Goal: Task Accomplishment & Management: Use online tool/utility

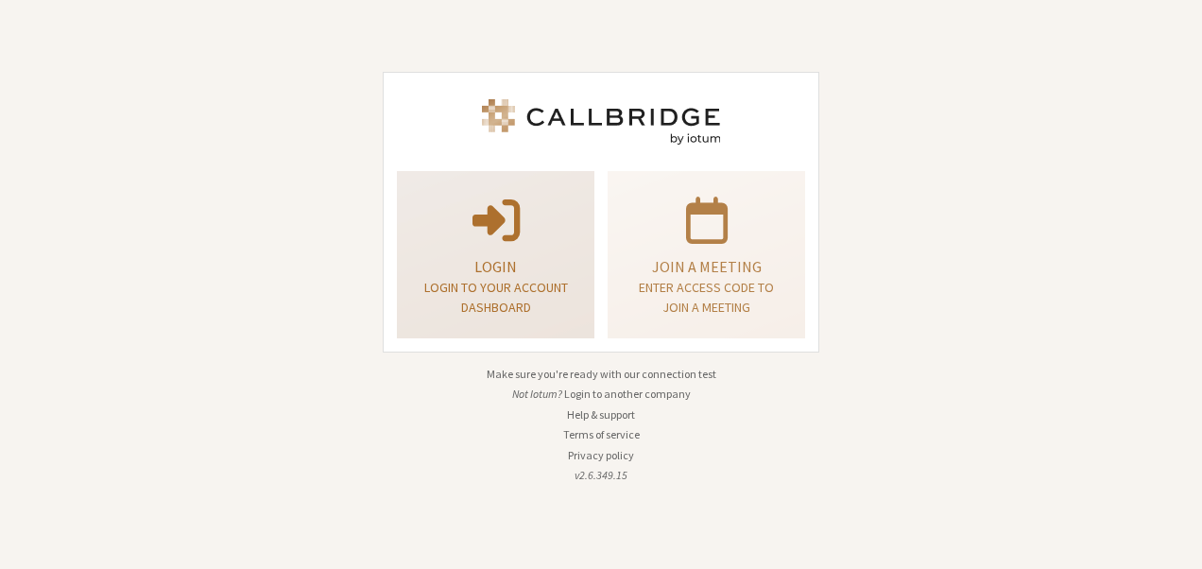
click at [526, 272] on p "Login" at bounding box center [496, 266] width 150 height 23
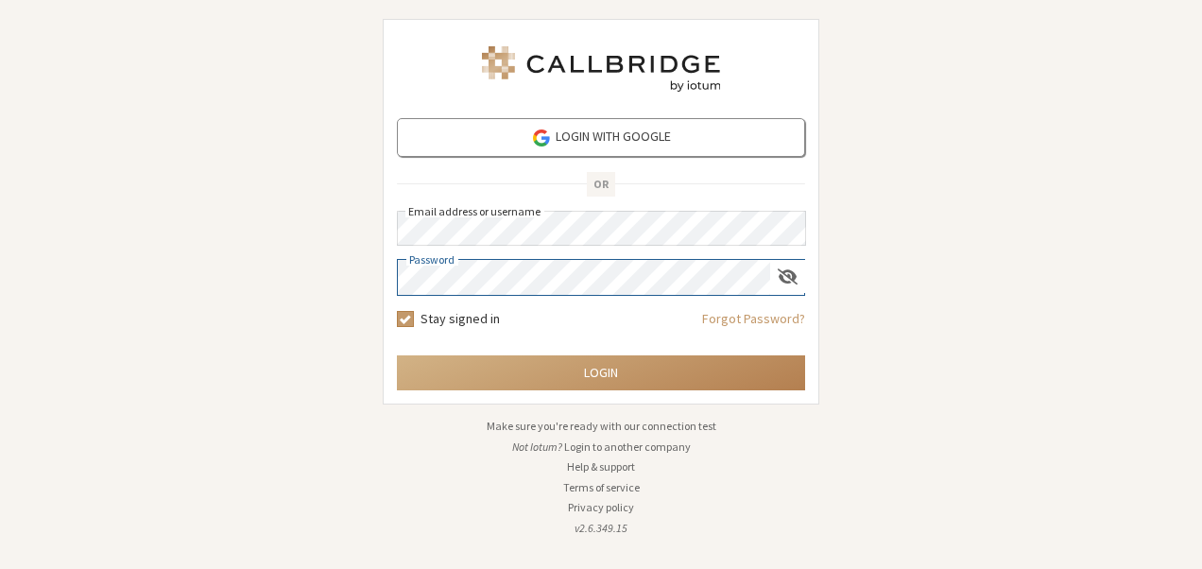
click at [397, 355] on button "Login" at bounding box center [601, 372] width 408 height 35
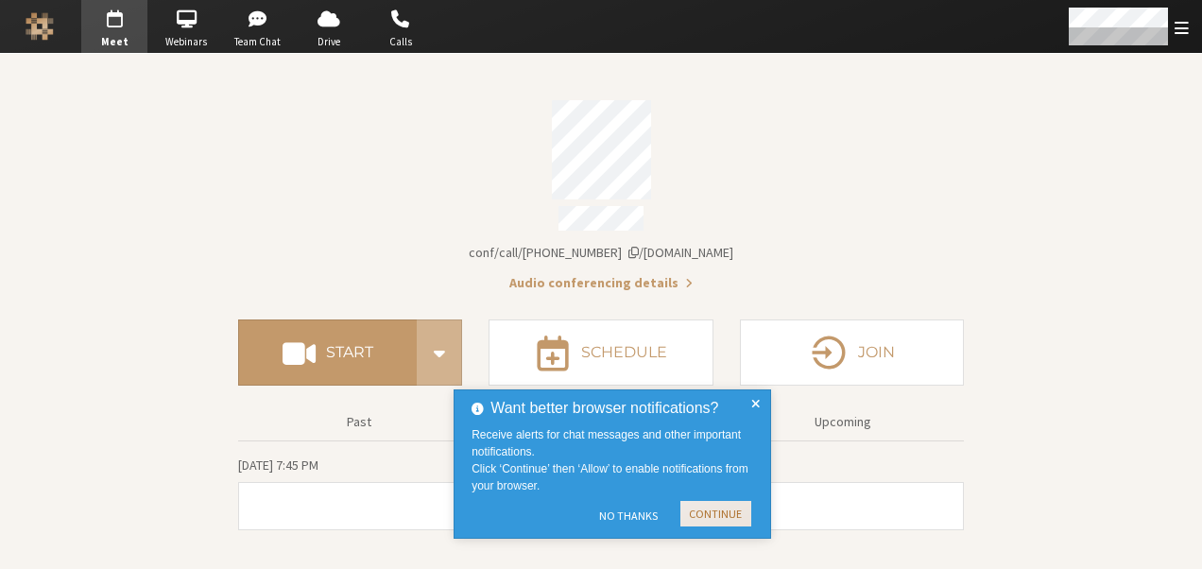
click at [722, 514] on button "Continue" at bounding box center [716, 514] width 71 height 26
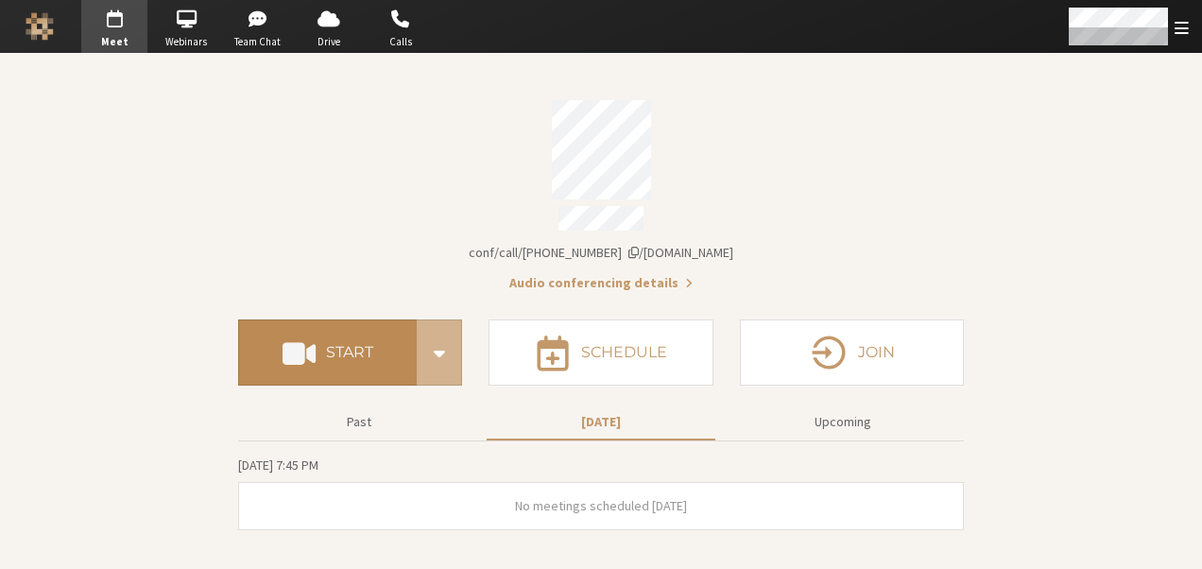
click at [333, 319] on button "Start" at bounding box center [327, 352] width 179 height 66
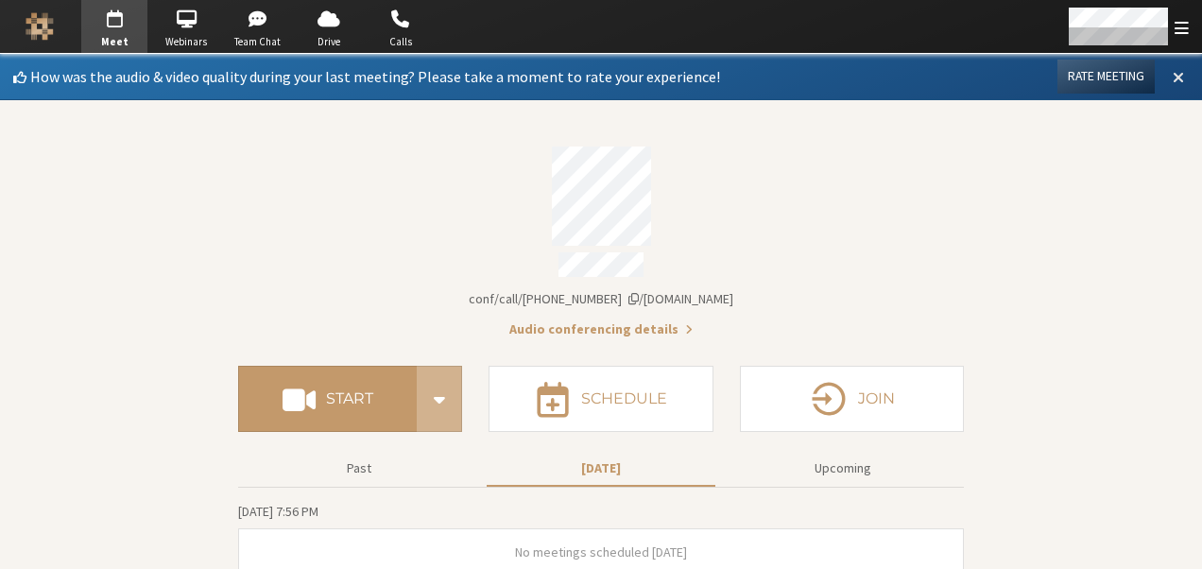
click at [1173, 73] on span at bounding box center [1178, 76] width 11 height 17
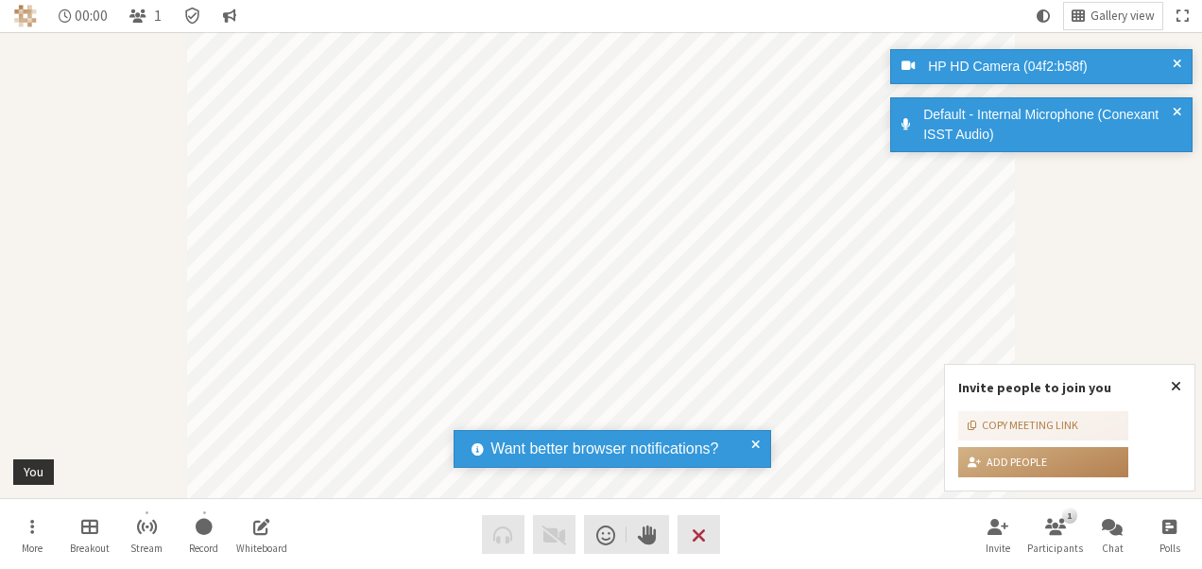
click at [754, 438] on span at bounding box center [755, 449] width 9 height 23
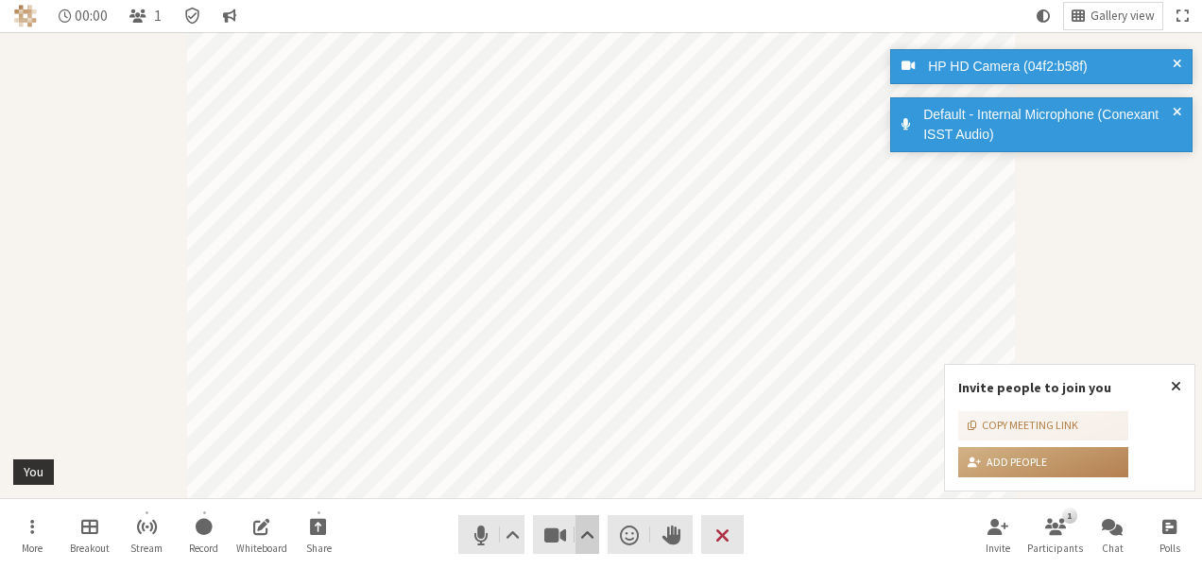
click at [586, 533] on span "Video setting" at bounding box center [587, 535] width 14 height 26
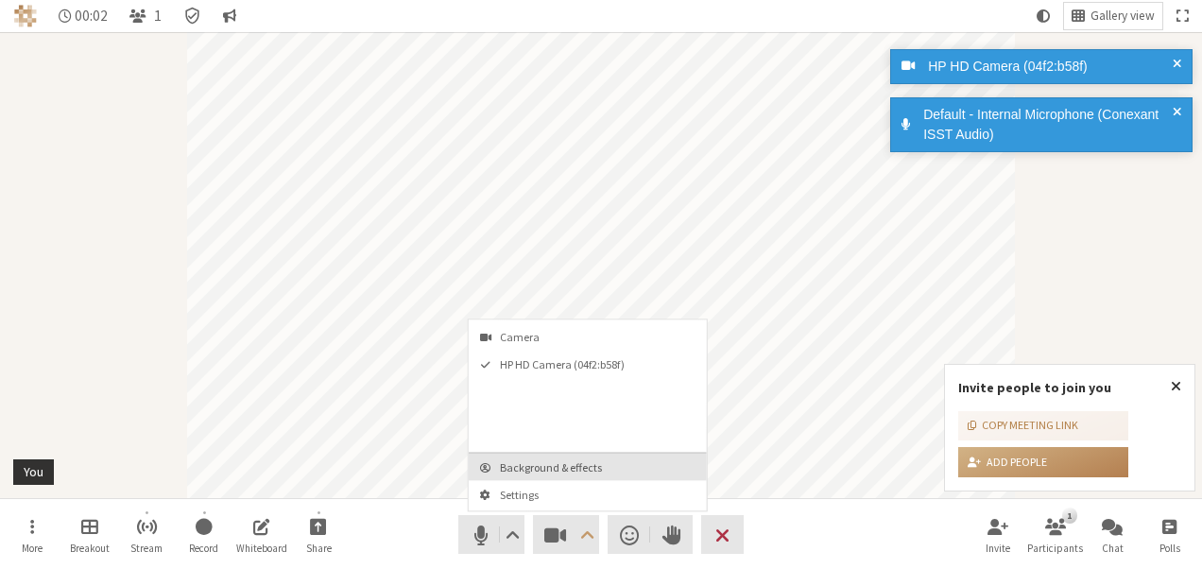
click at [584, 468] on span "Background & effects" at bounding box center [599, 467] width 198 height 12
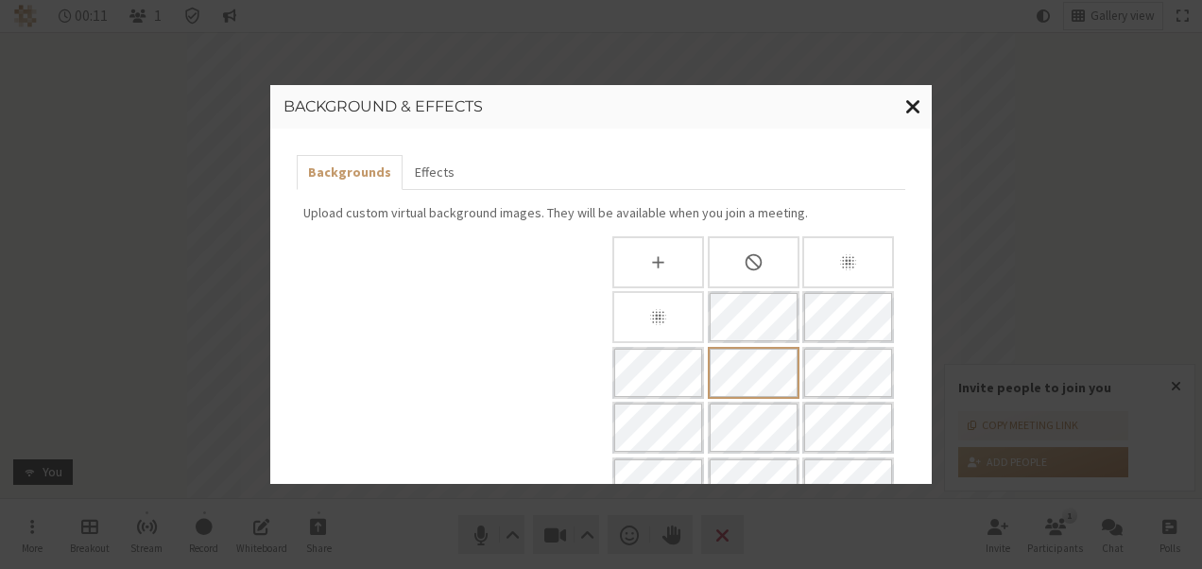
click at [911, 100] on span "Close modal" at bounding box center [914, 107] width 16 height 24
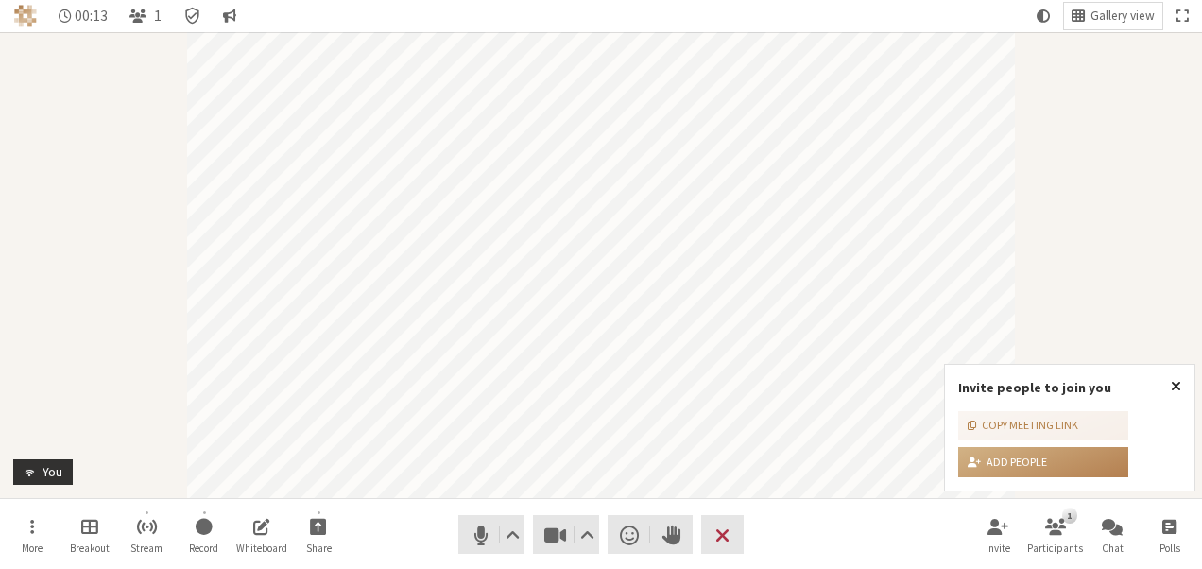
click at [1178, 382] on span "Close popover" at bounding box center [1176, 385] width 10 height 15
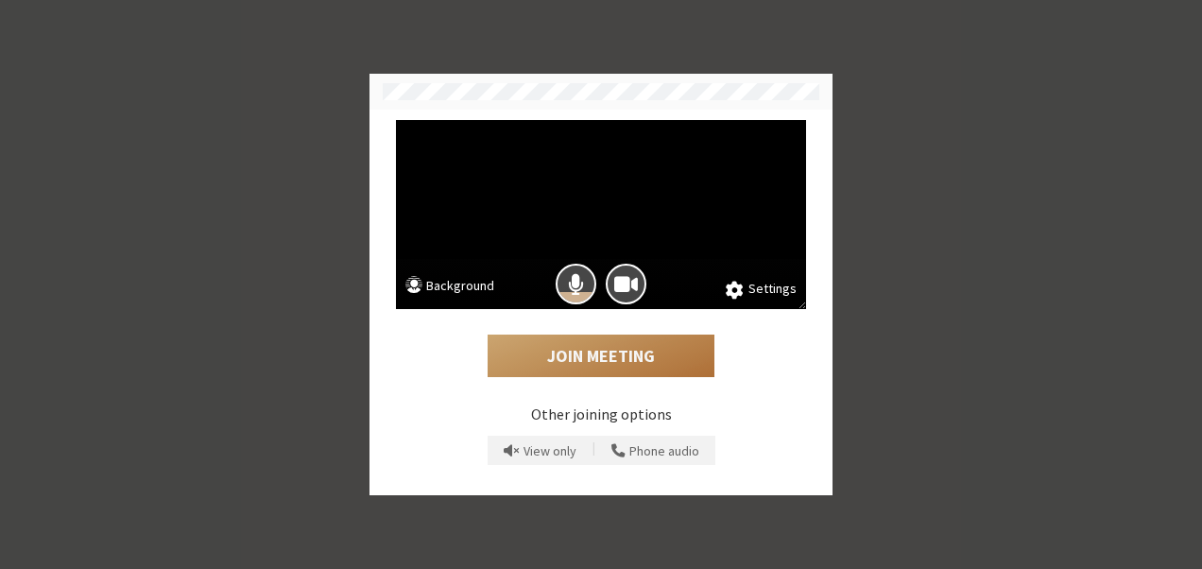
click at [548, 344] on button "Join Meeting" at bounding box center [601, 356] width 227 height 43
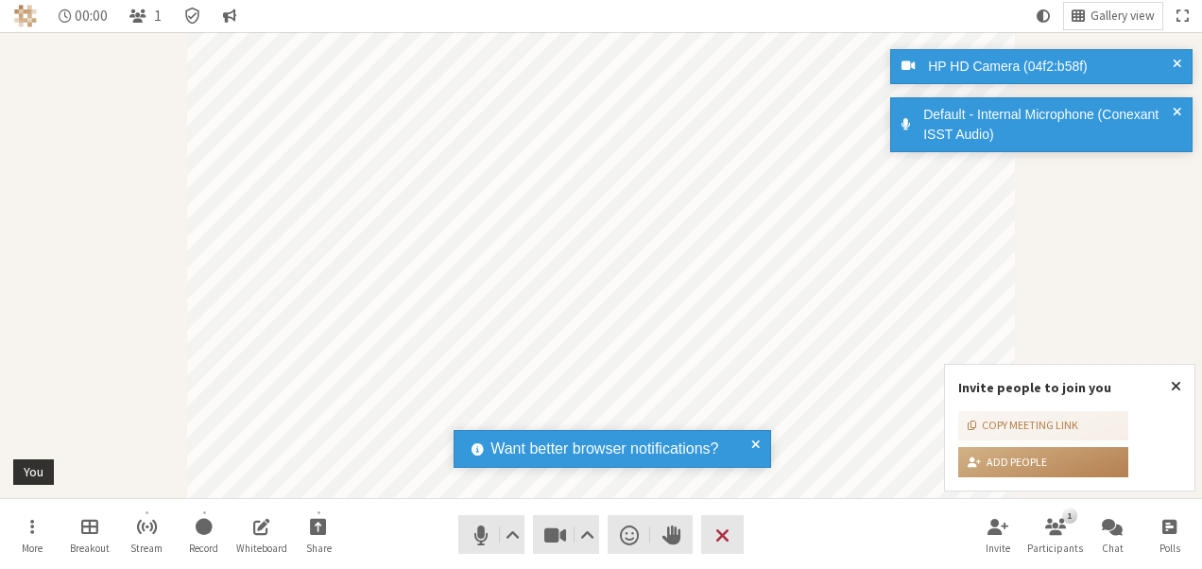
click at [758, 450] on span at bounding box center [755, 449] width 9 height 23
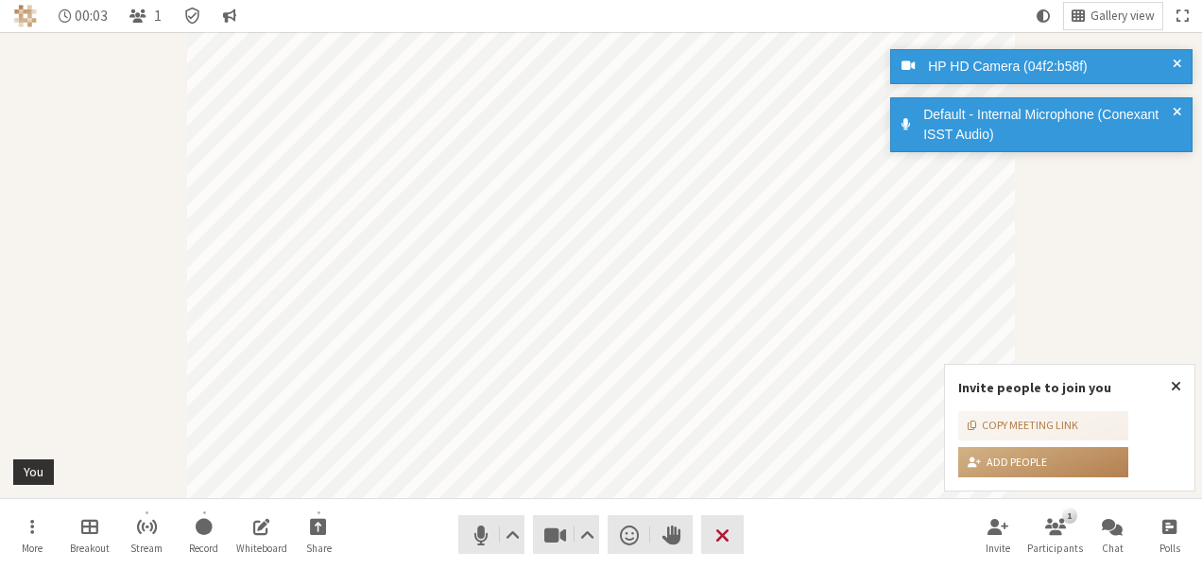
click at [716, 526] on span "End or leave meeting" at bounding box center [723, 535] width 14 height 26
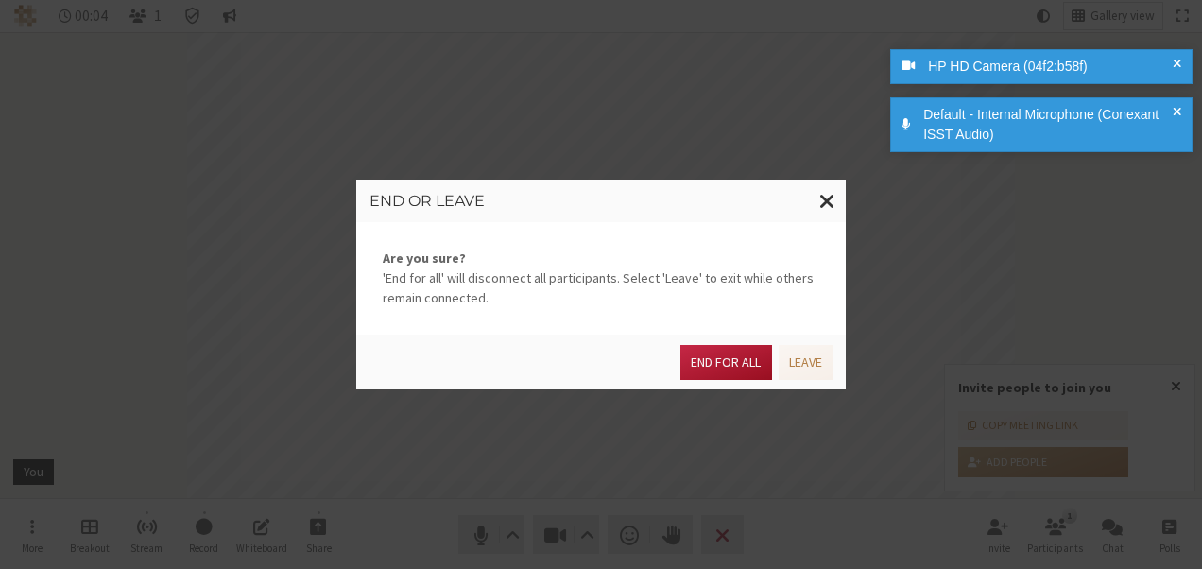
click at [729, 360] on button "End for all" at bounding box center [726, 362] width 91 height 35
